Goal: Find specific page/section: Find specific page/section

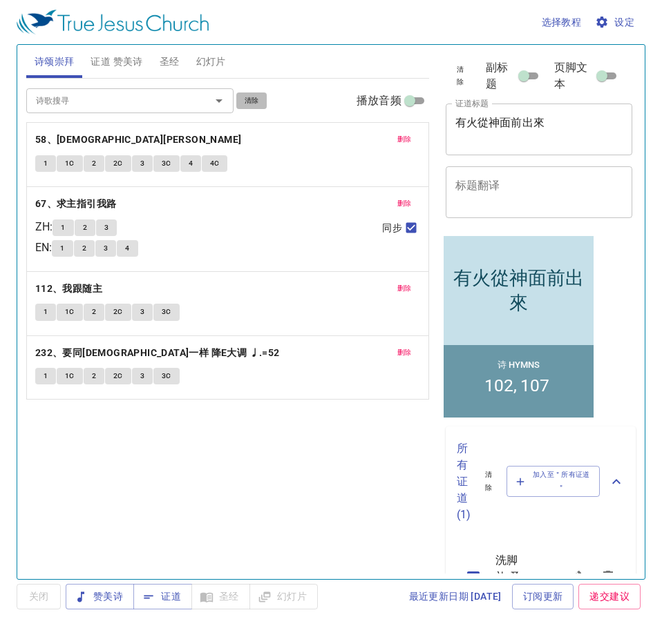
click at [255, 102] on span "清除" at bounding box center [251, 101] width 15 height 12
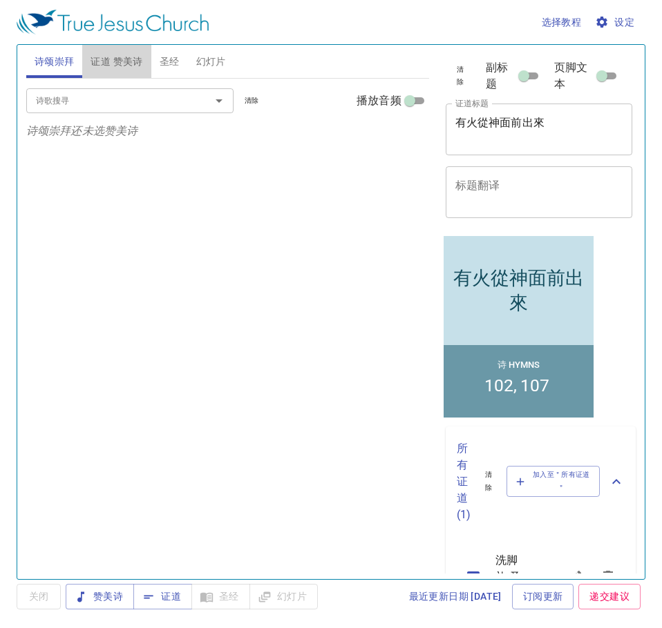
click at [116, 60] on span "证道 赞美诗" at bounding box center [116, 61] width 52 height 17
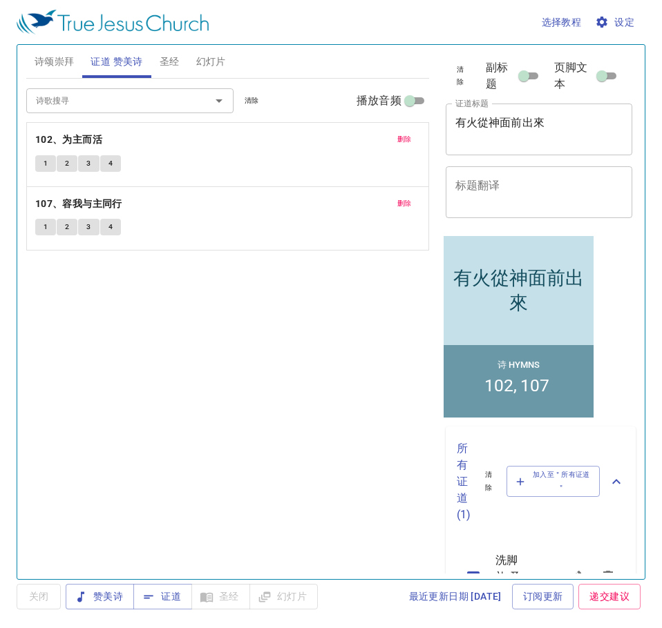
click at [247, 99] on span "清除" at bounding box center [251, 101] width 15 height 12
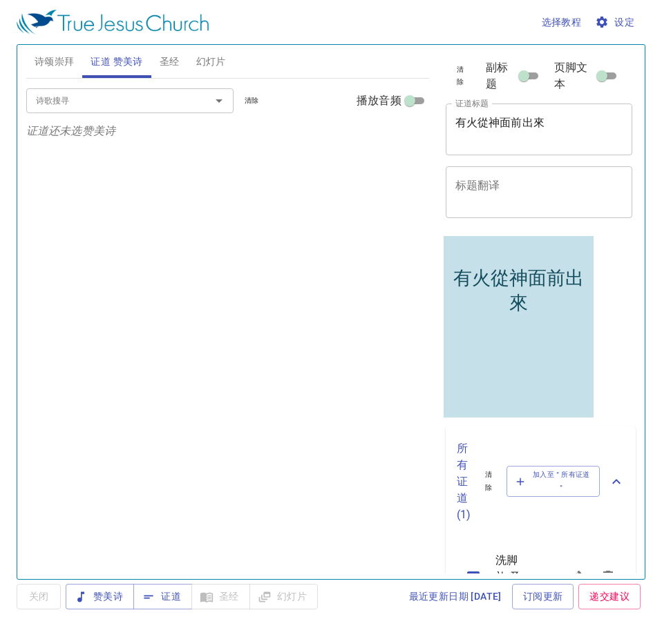
click at [350, 416] on div "诗歌搜寻 诗歌搜寻 清除 播放音频 证道还未选赞美诗" at bounding box center [227, 323] width 403 height 489
click at [454, 82] on span "清除" at bounding box center [460, 76] width 13 height 25
click at [47, 50] on button "诗颂崇拜" at bounding box center [54, 61] width 57 height 33
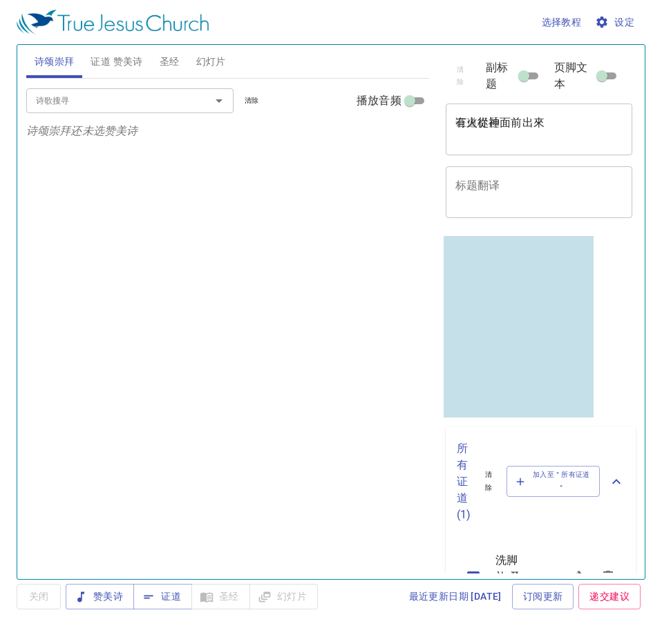
click at [171, 100] on input "诗歌搜寻" at bounding box center [109, 101] width 158 height 16
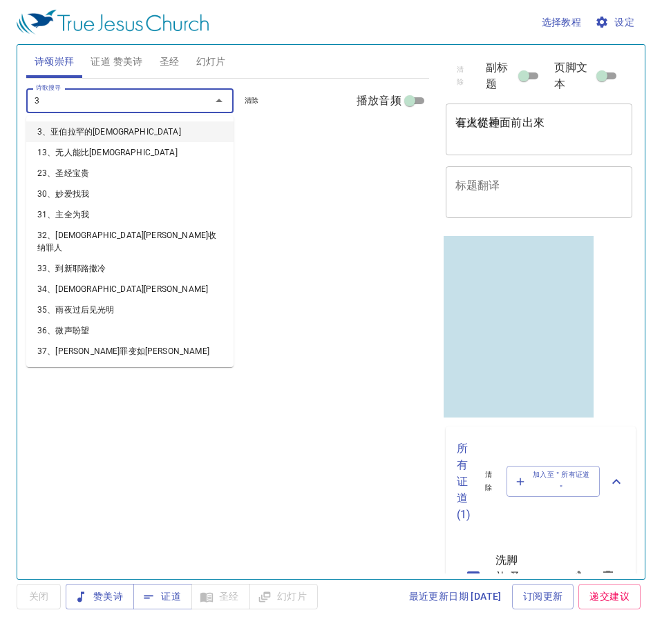
type input "31"
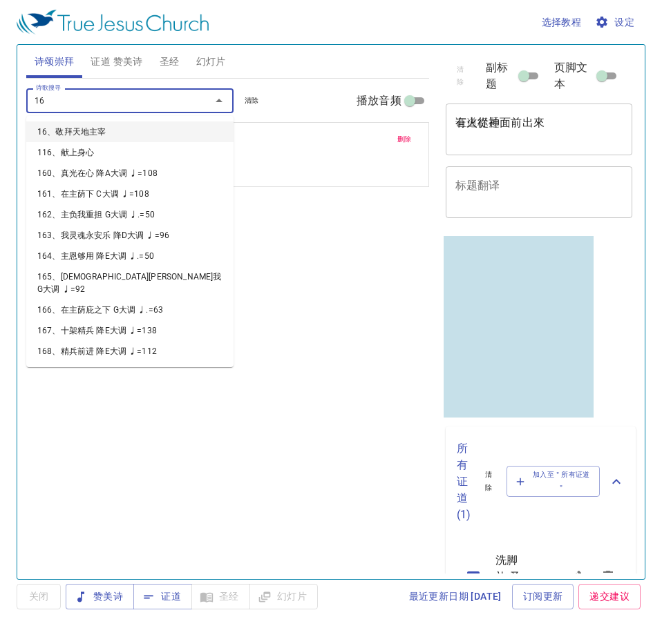
type input "162"
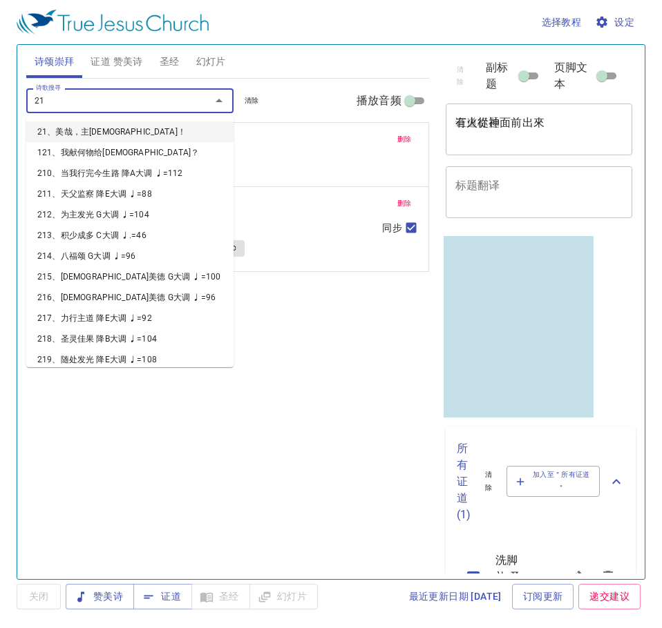
type input "210"
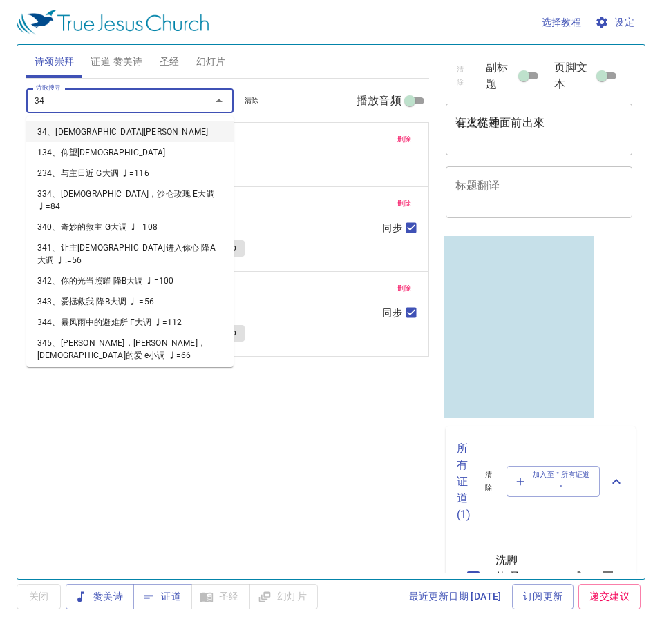
type input "349"
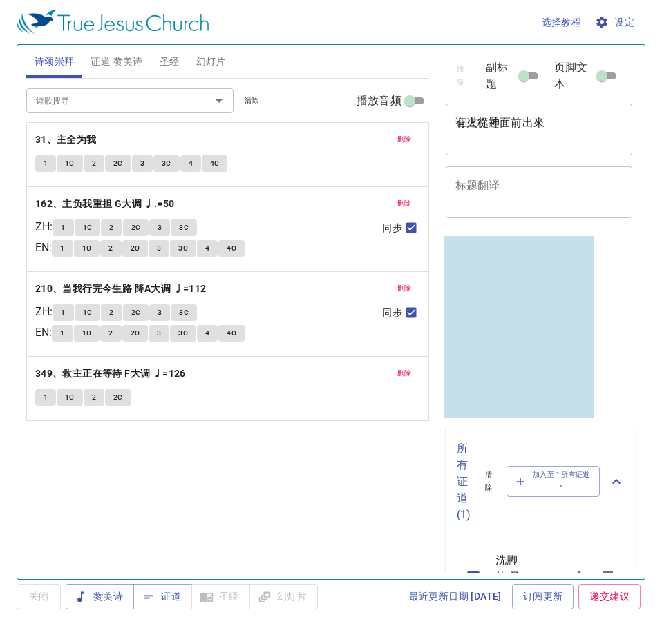
click at [336, 512] on div "诗歌搜寻 诗歌搜寻 清除 播放音频 删除 31、主全为我 1 1C 2 2C 3 3C 4 4C 删除 162、主负我重担 G大调 ♩.=50 ZH : 1 …" at bounding box center [227, 323] width 403 height 489
click at [169, 602] on span "证道" at bounding box center [162, 596] width 37 height 17
click at [108, 597] on span "赞美诗" at bounding box center [100, 596] width 46 height 17
click at [41, 162] on button "1" at bounding box center [45, 163] width 21 height 17
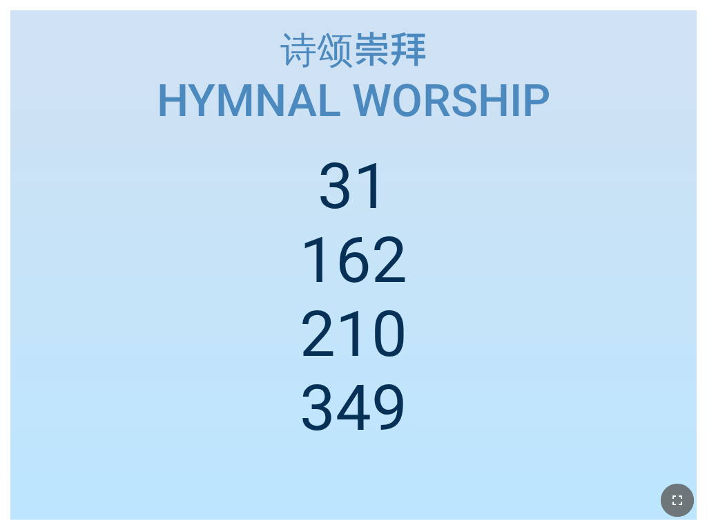
click at [677, 512] on button "button" at bounding box center [677, 499] width 33 height 33
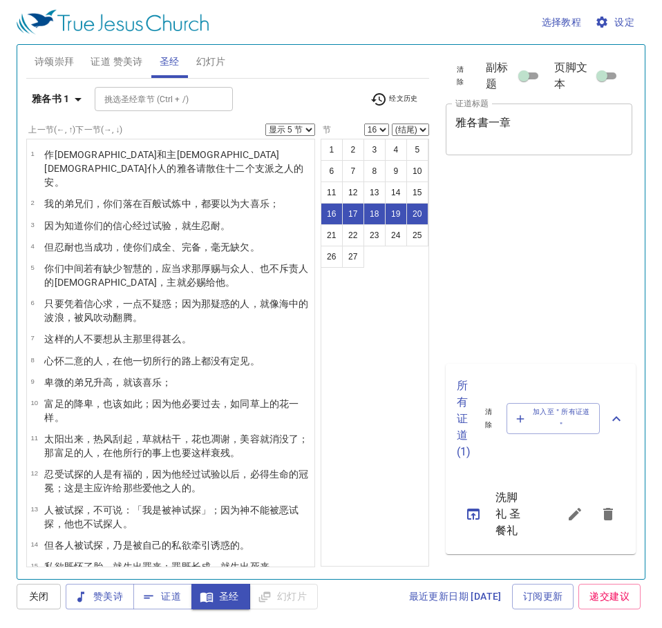
select select "5"
select select "16"
